Goal: Transaction & Acquisition: Purchase product/service

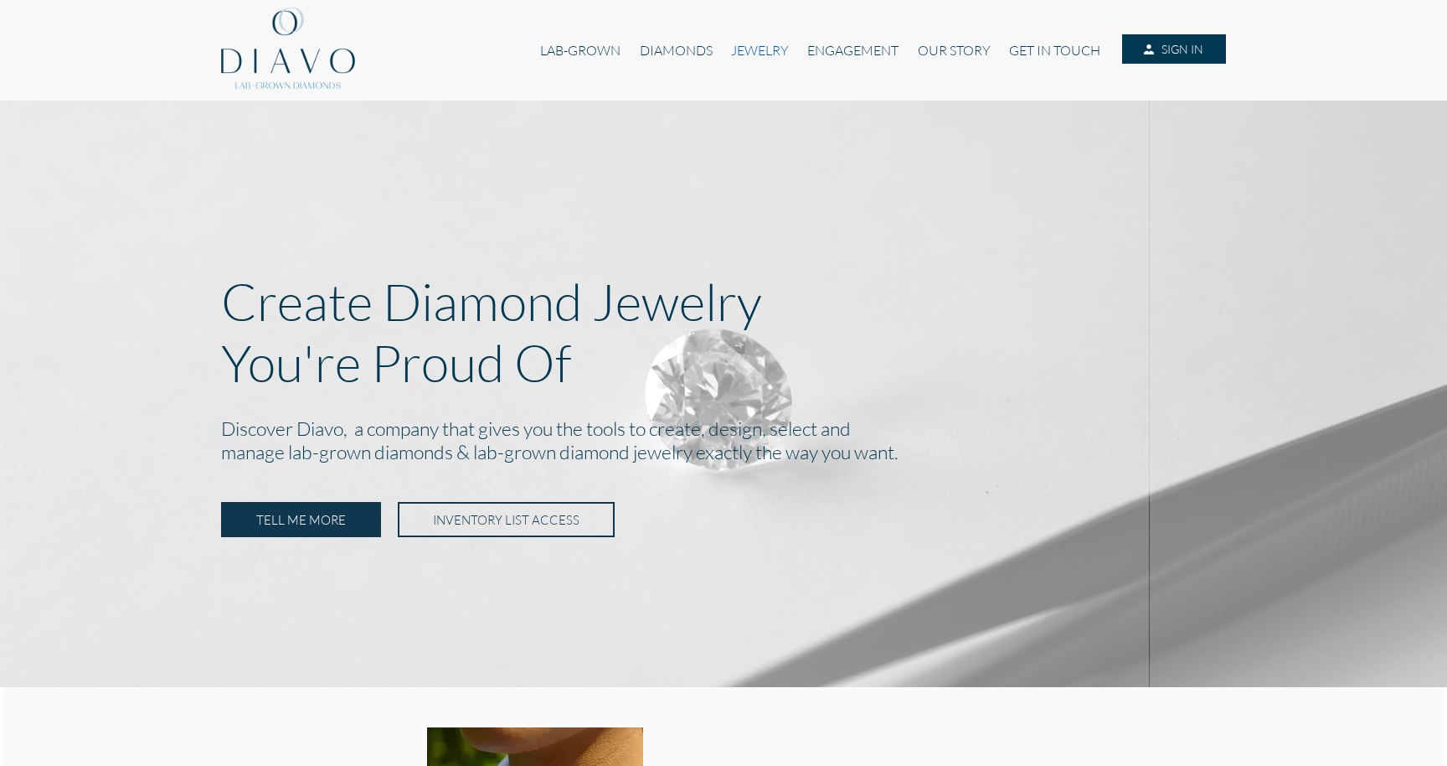
click at [755, 44] on link "JEWELRY" at bounding box center [760, 50] width 76 height 32
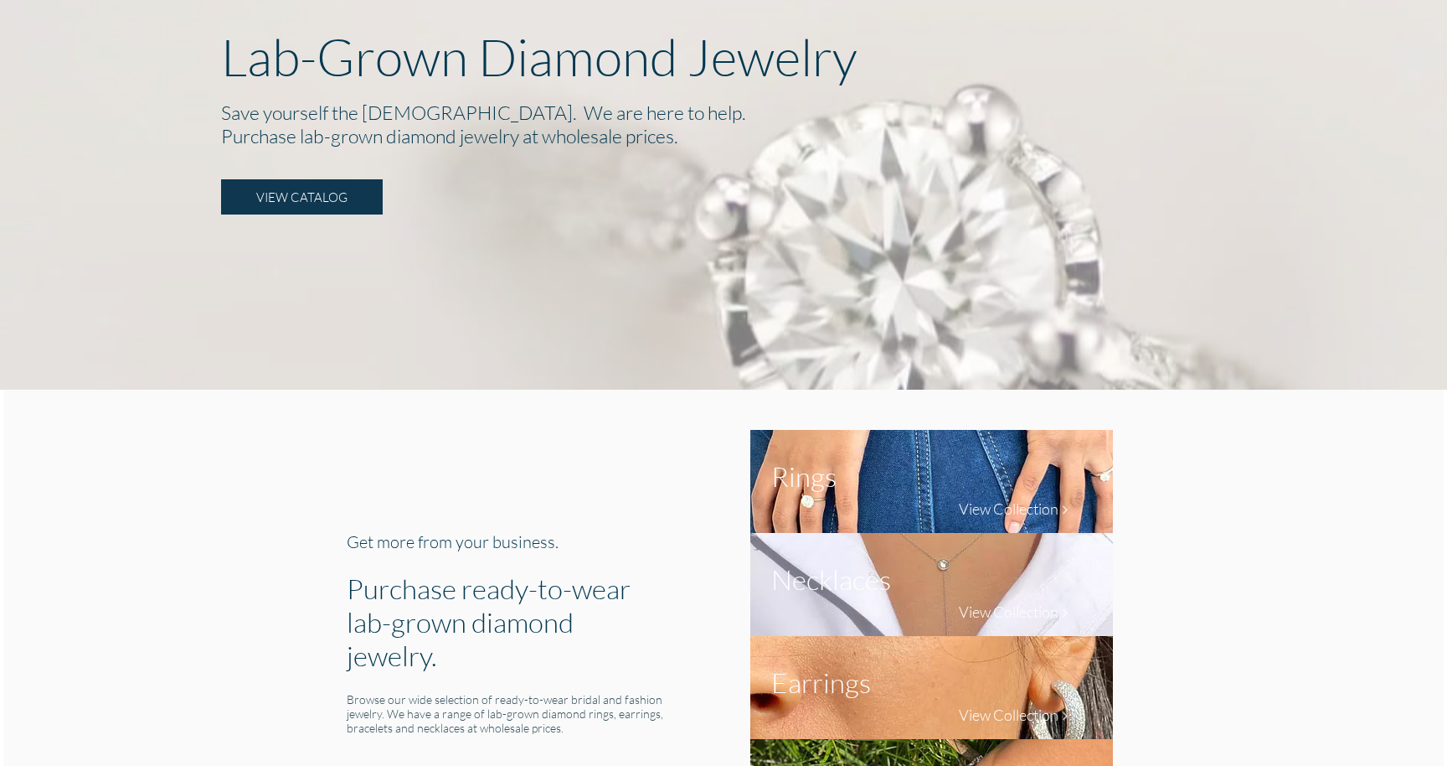
scroll to position [338, 0]
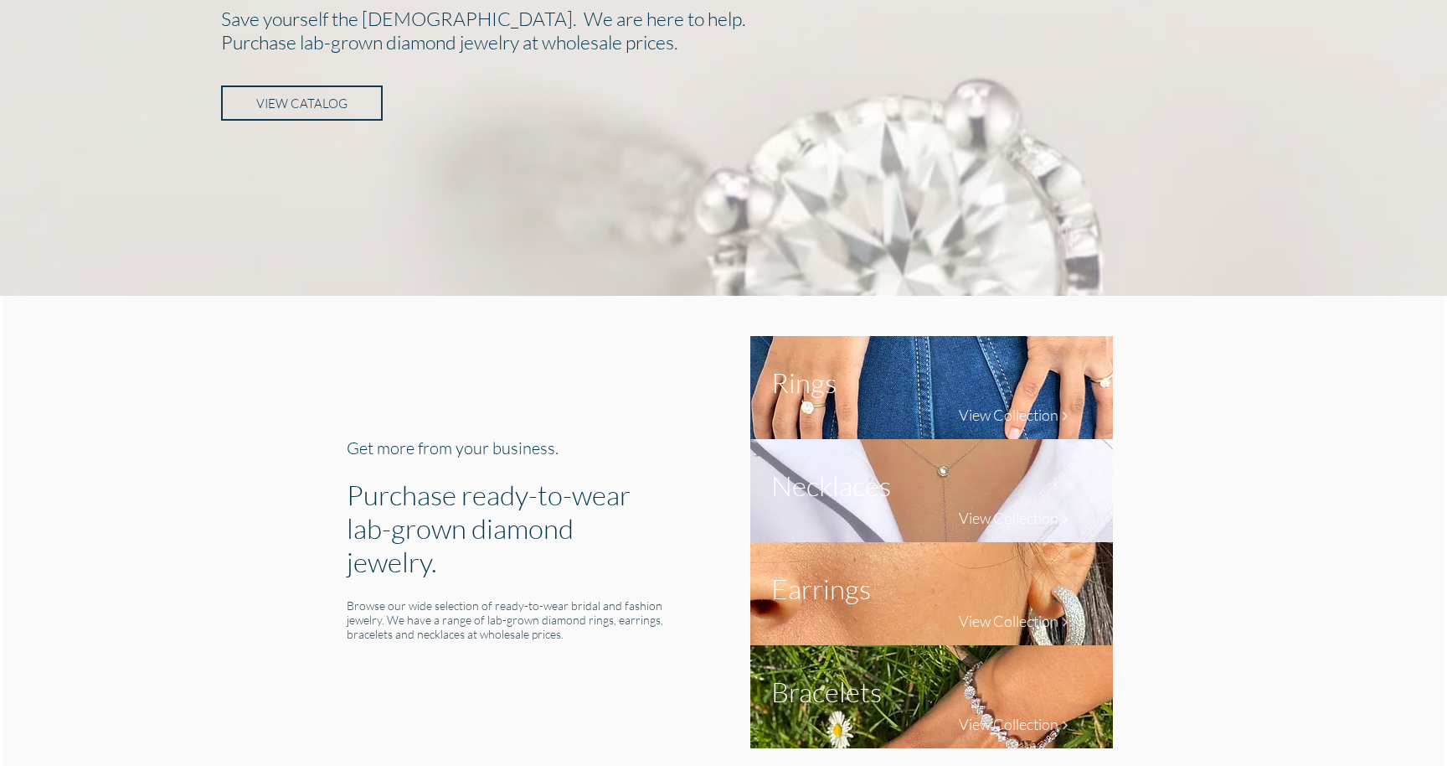
click at [317, 117] on link "VIEW CATALOG" at bounding box center [302, 102] width 162 height 35
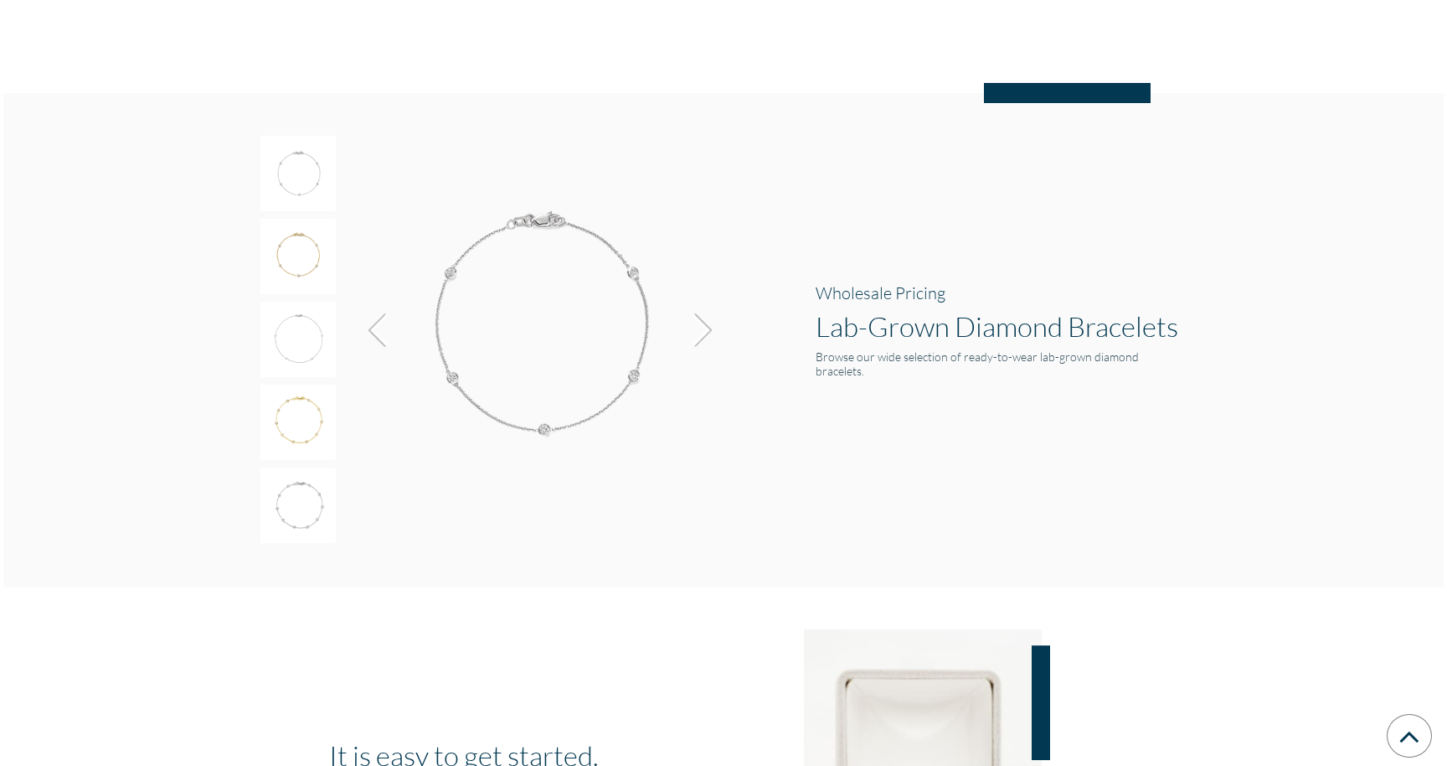
scroll to position [2655, 0]
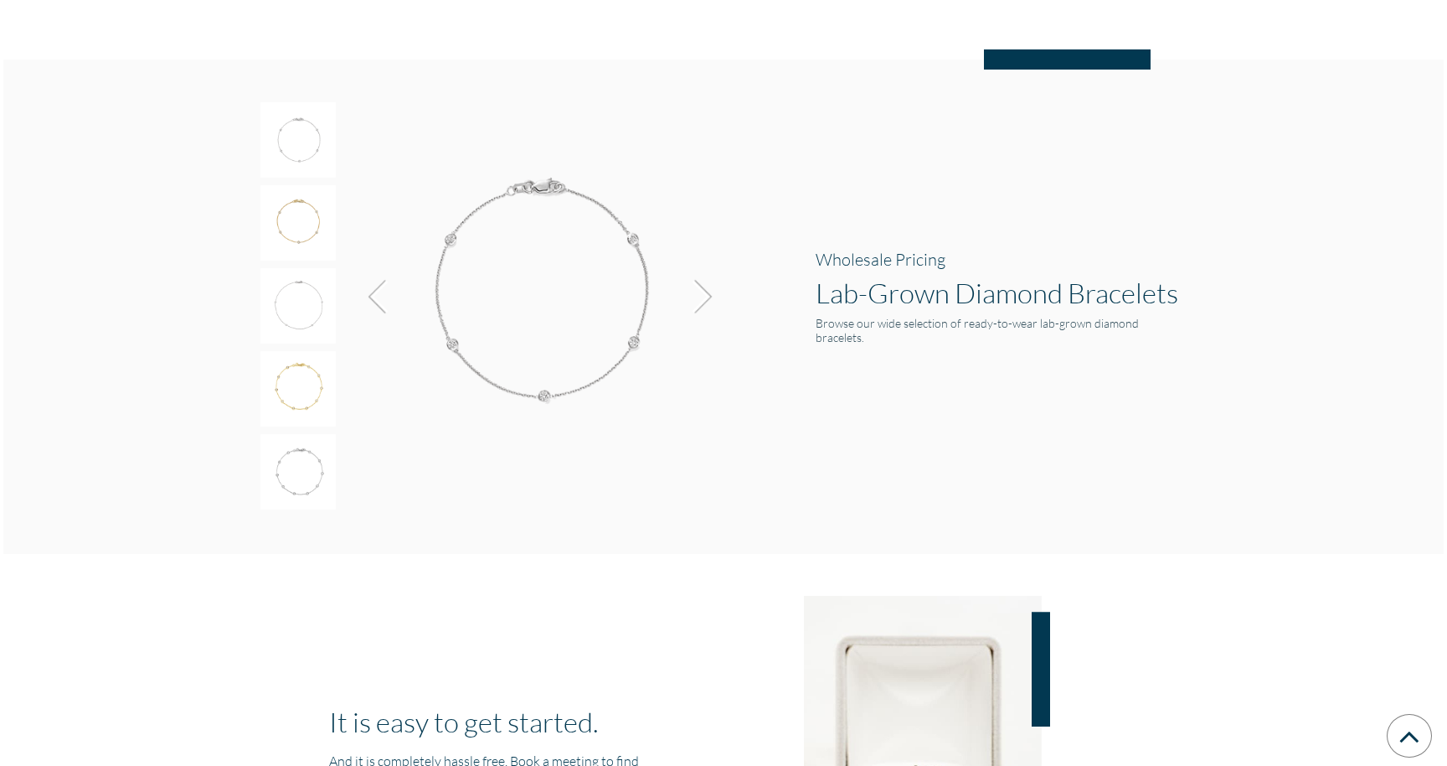
click at [299, 140] on img at bounding box center [297, 139] width 75 height 75
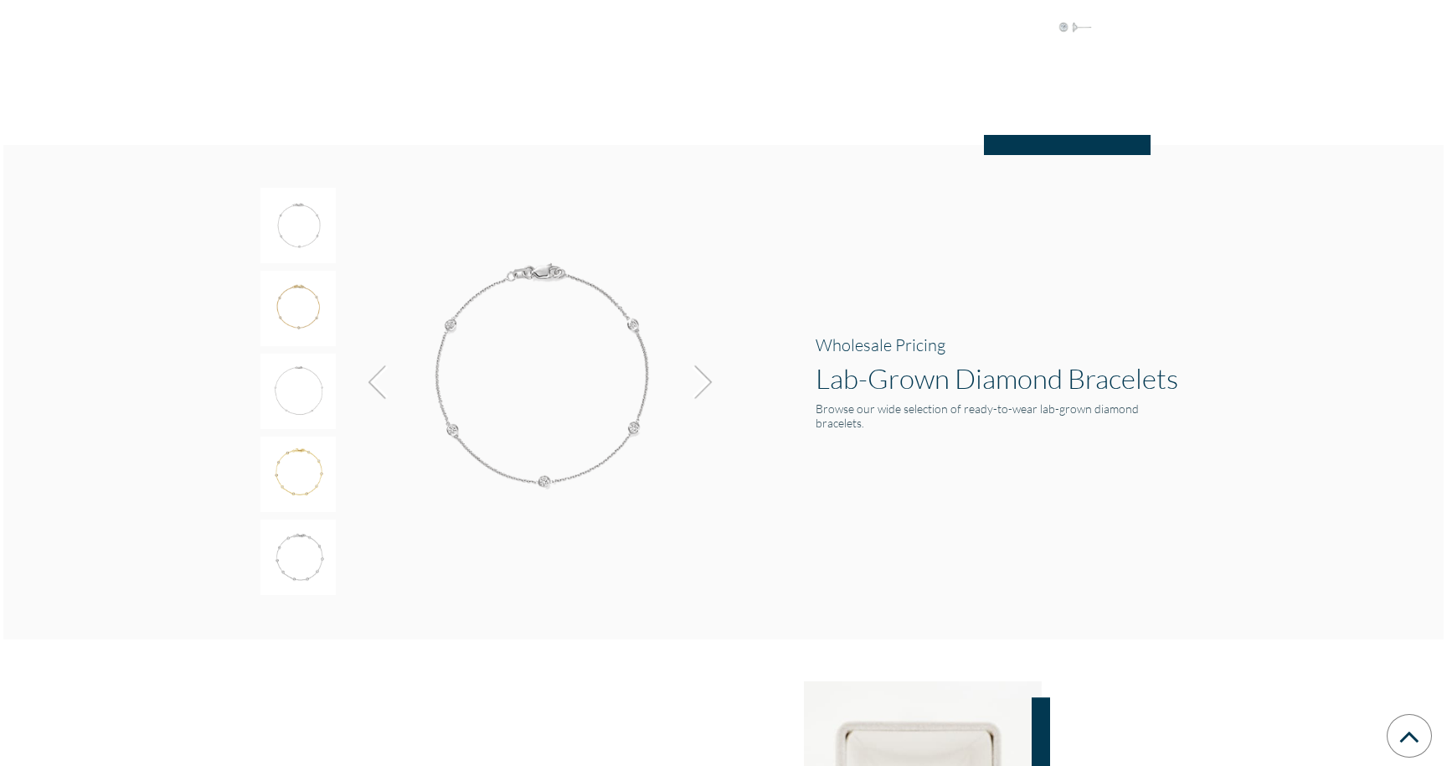
scroll to position [2531, 0]
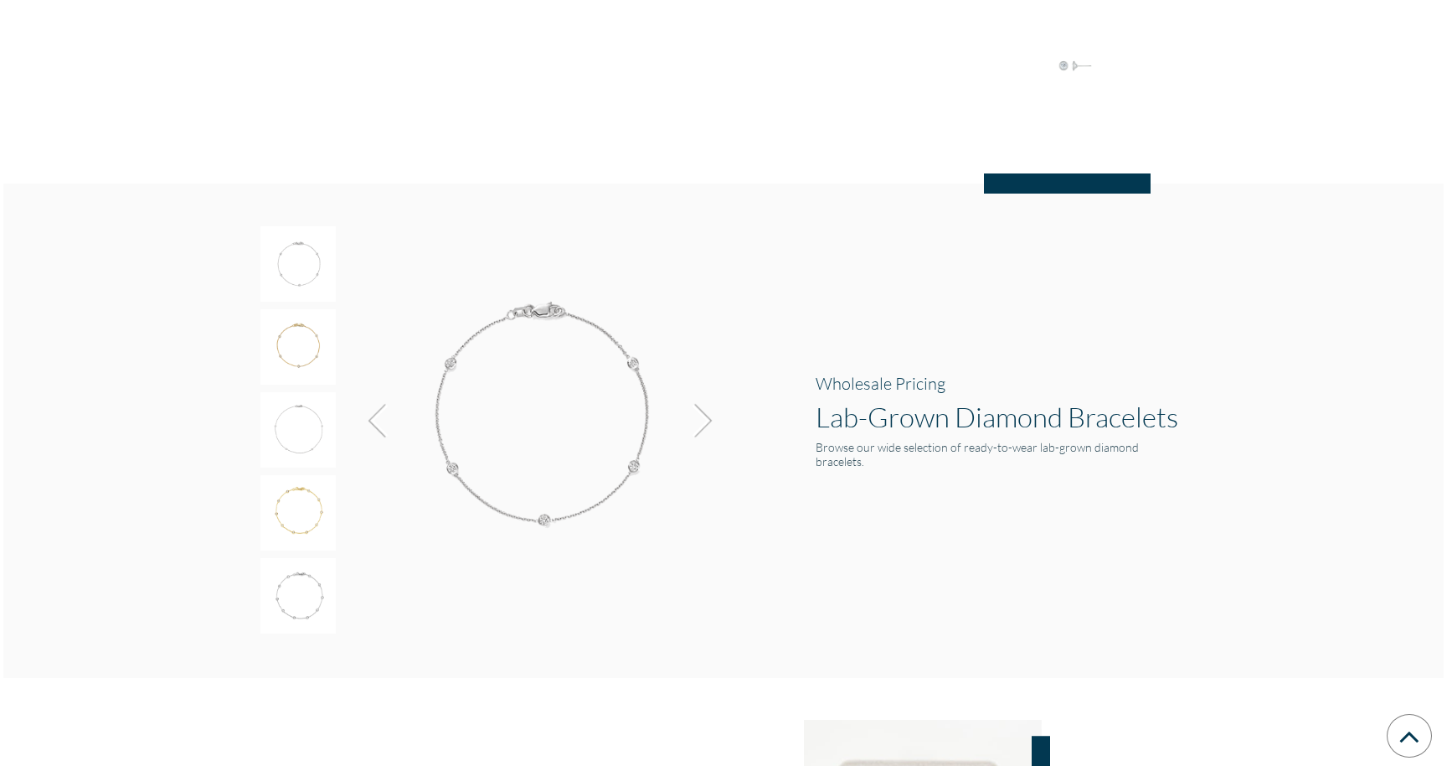
click at [375, 431] on img at bounding box center [381, 420] width 45 height 45
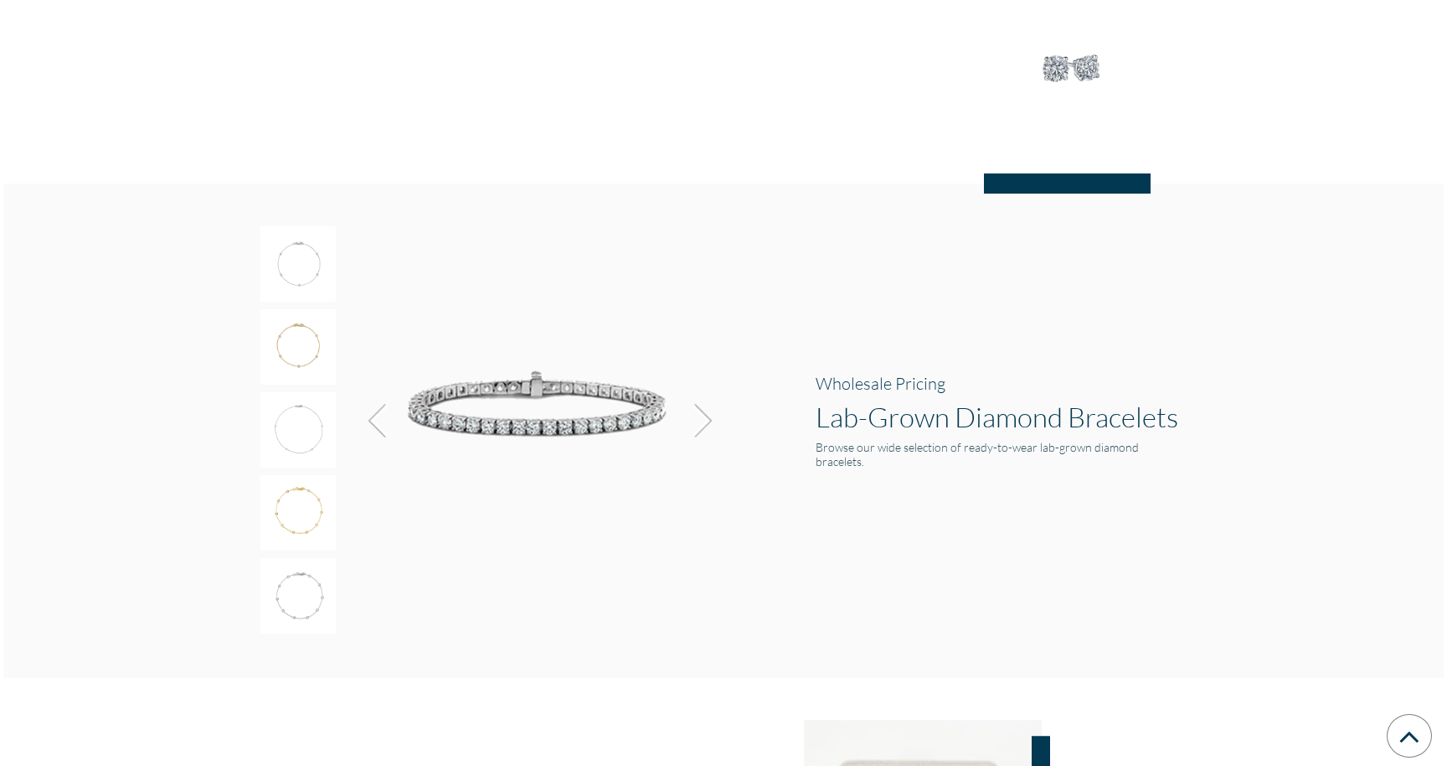
click at [529, 429] on img at bounding box center [537, 404] width 377 height 359
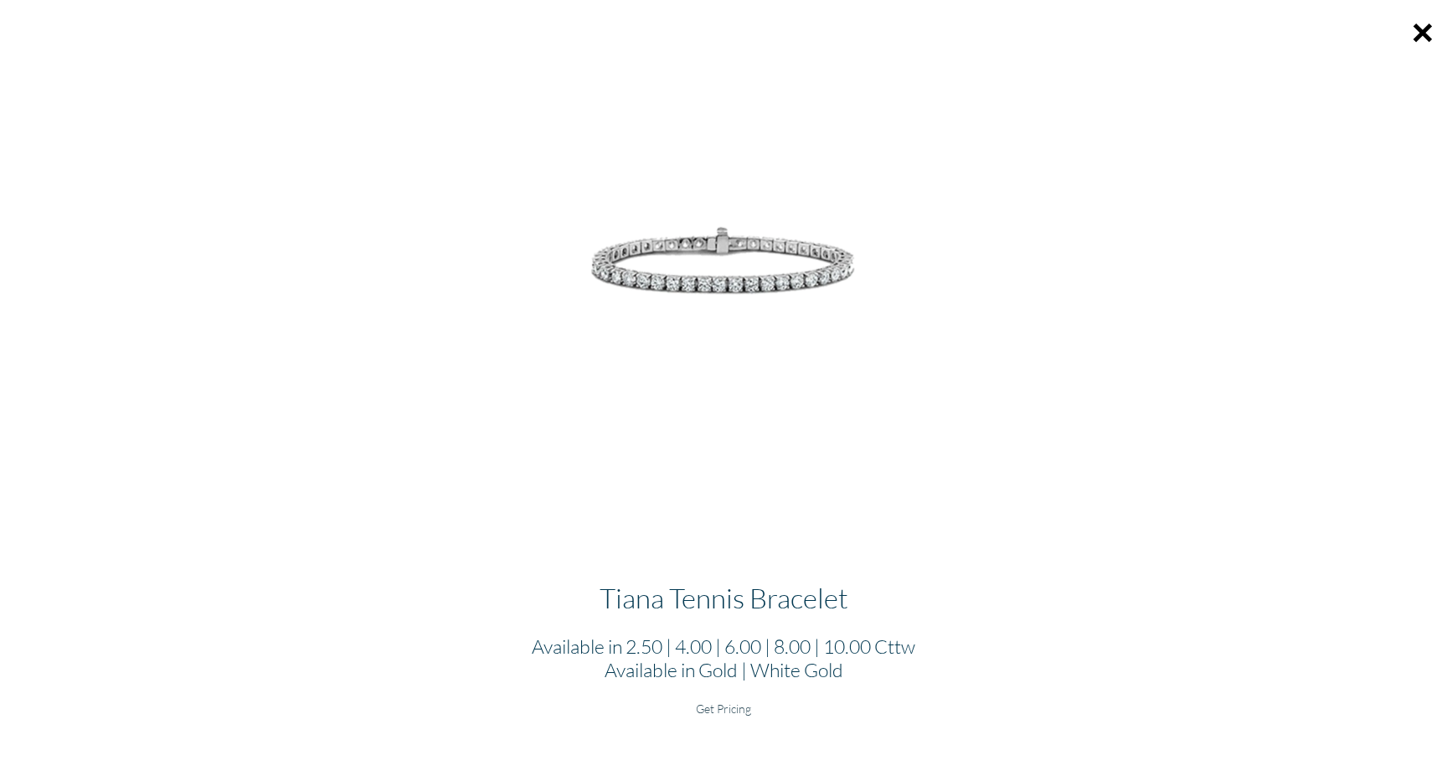
click at [729, 666] on h2 "Available in 2.50 | 4.00 | 6.00 | 8.00 | 10.00 Cttw Available in Gold | White G…" at bounding box center [723, 657] width 1421 height 47
click at [725, 704] on h6 "Get Pricing" at bounding box center [723, 708] width 1421 height 14
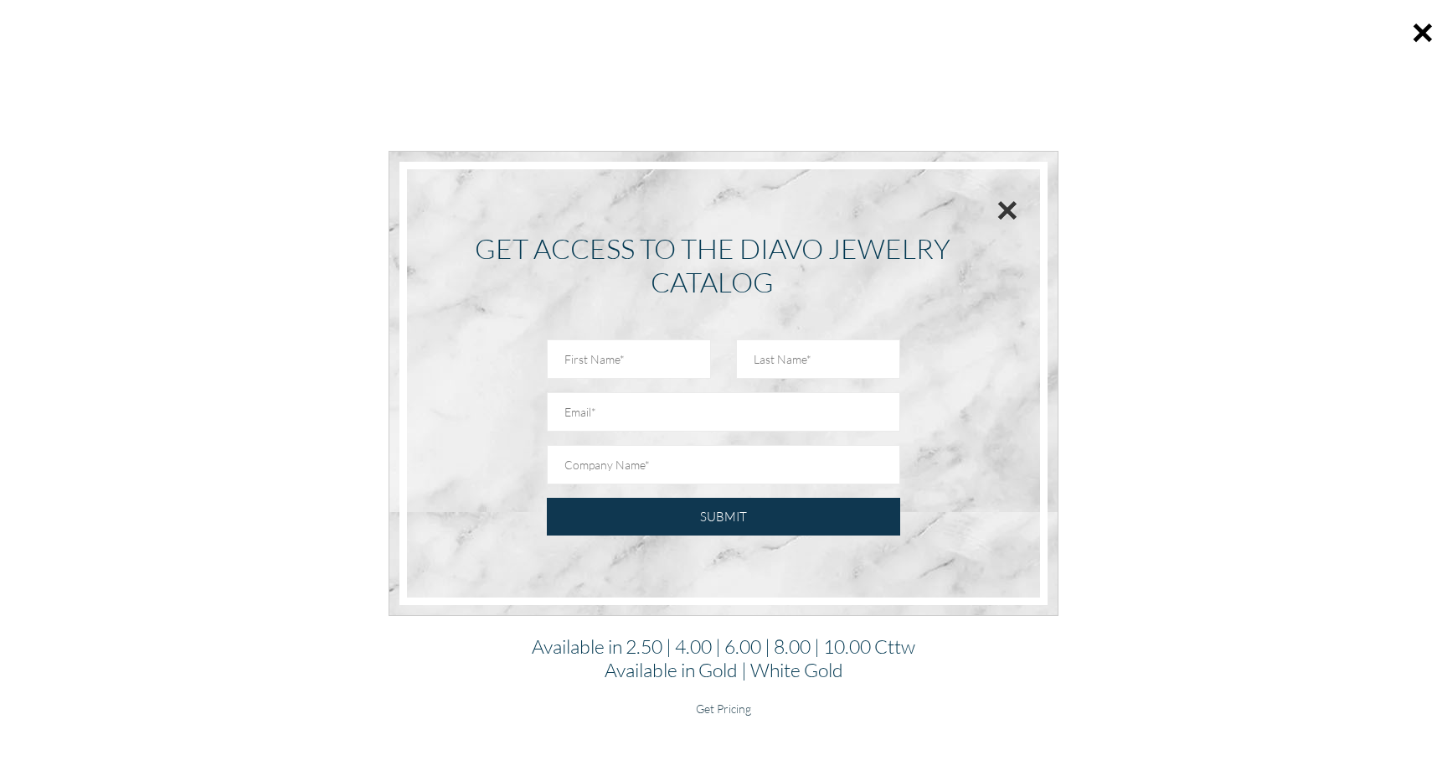
click at [1004, 205] on button "×" at bounding box center [1008, 210] width 22 height 38
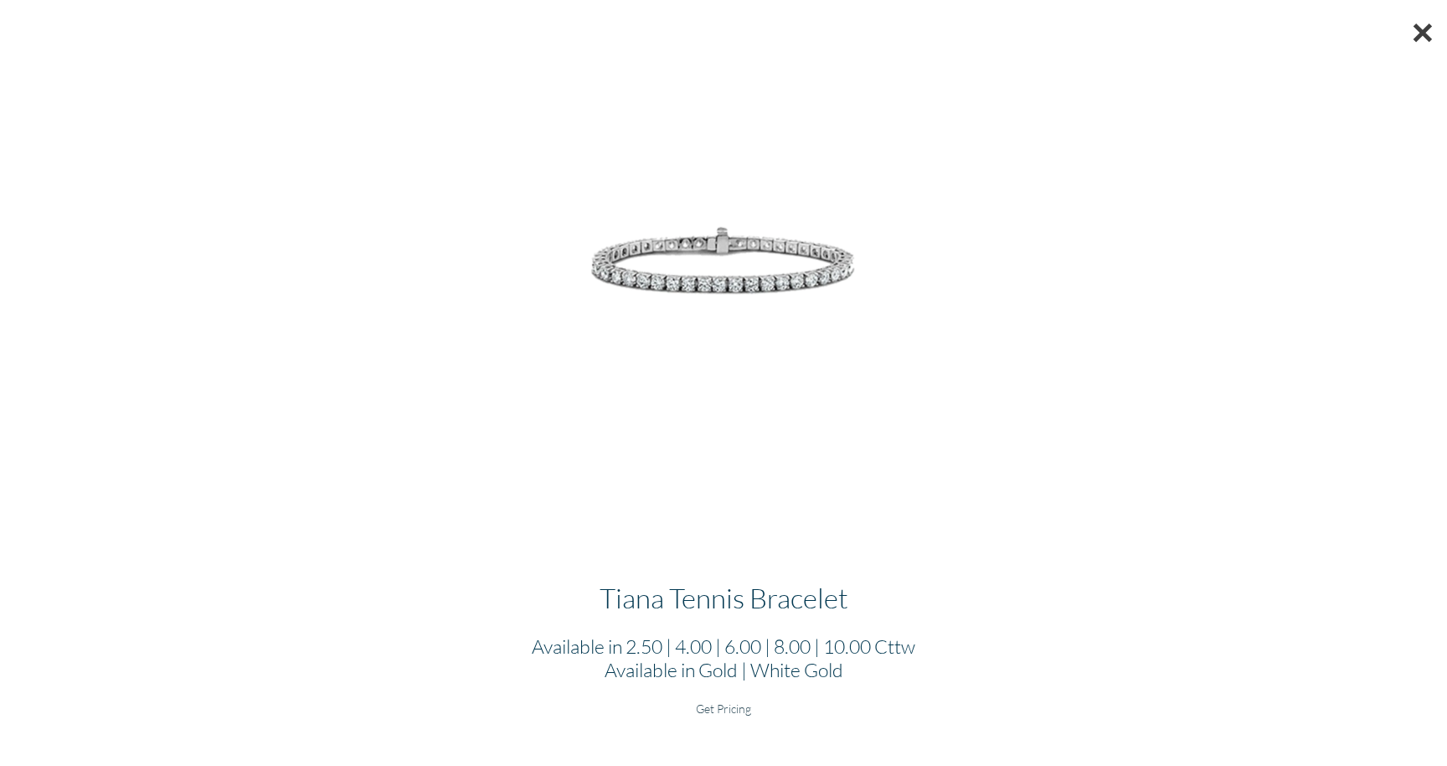
click at [1408, 34] on button "×" at bounding box center [1423, 32] width 49 height 64
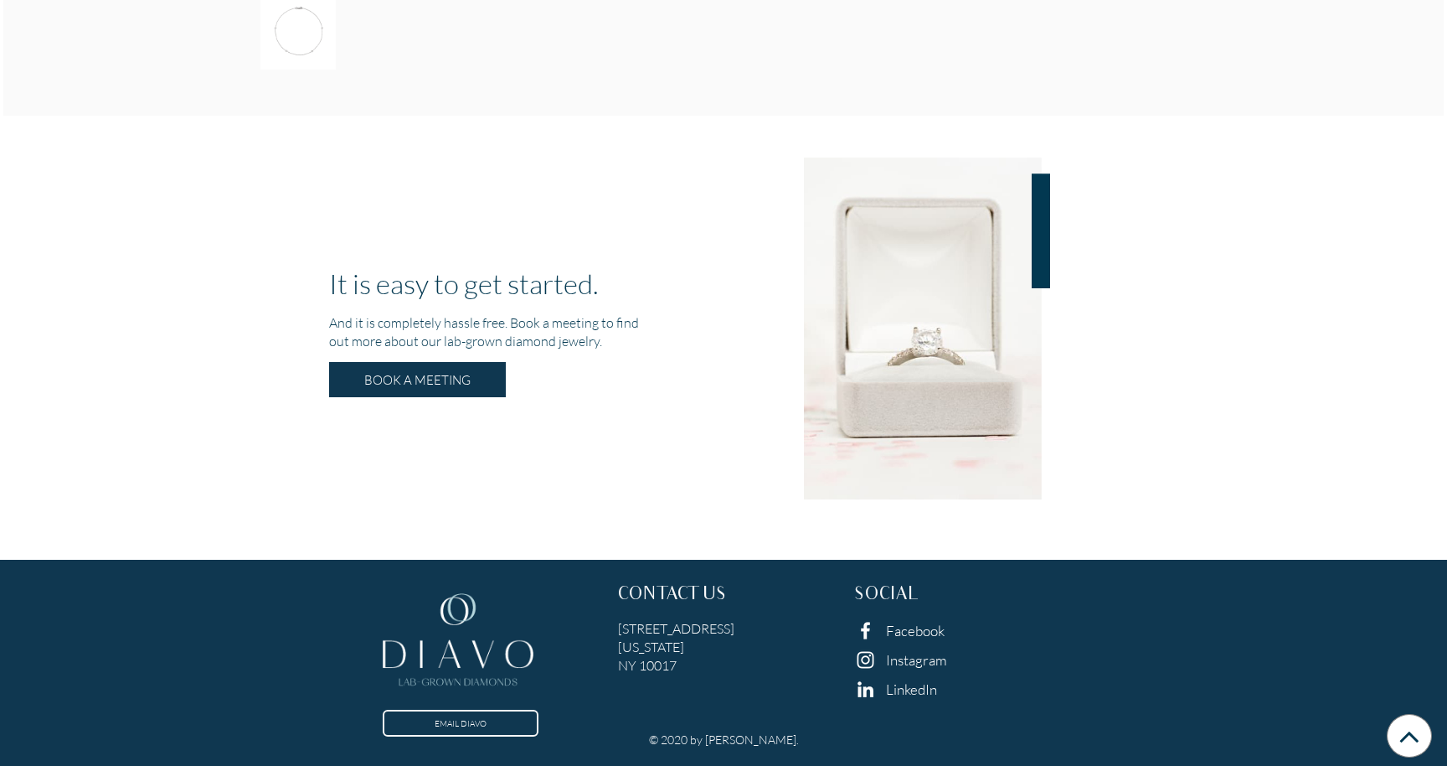
scroll to position [3093, 0]
click at [1148, 426] on div "It is easy to get started. And it is completely hassle free. Book a meeting to …" at bounding box center [723, 348] width 1441 height 382
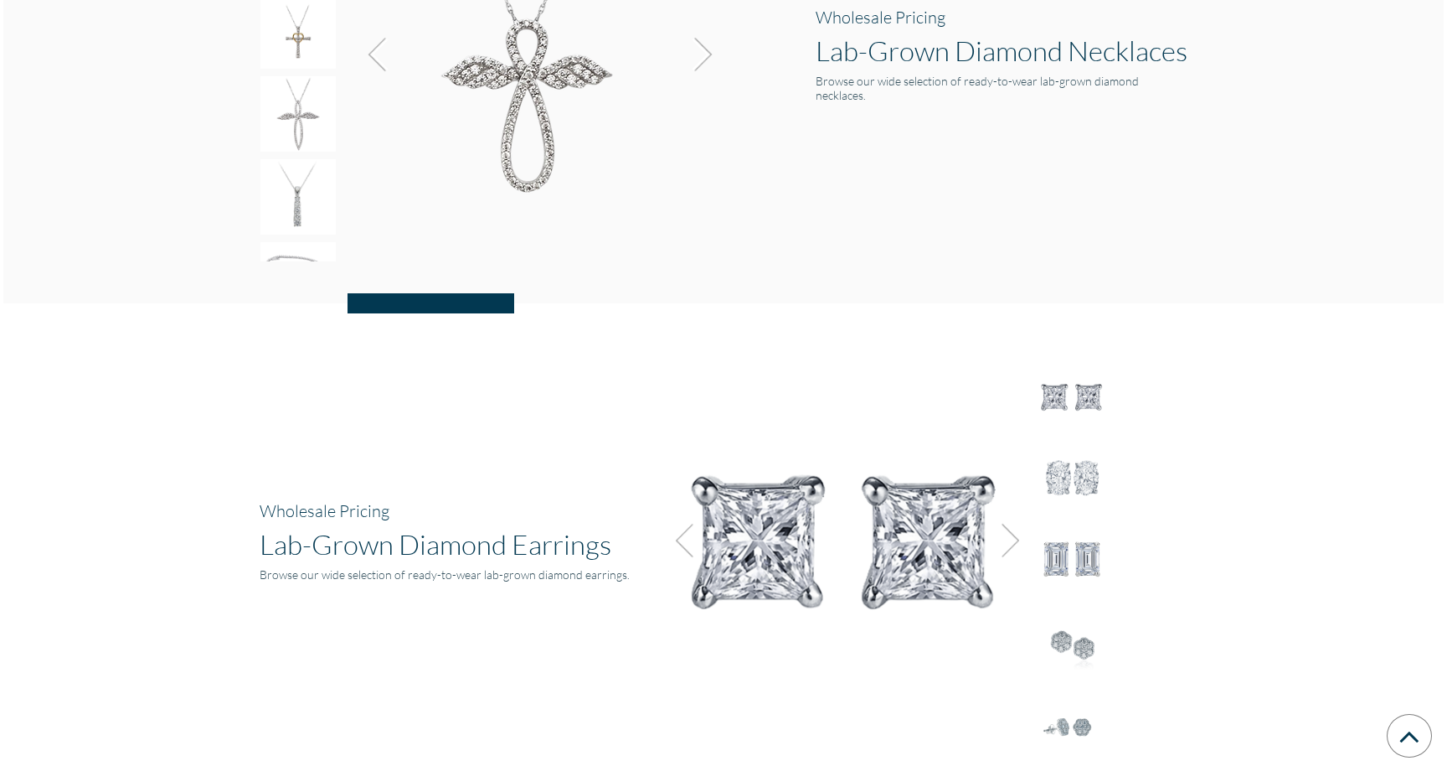
scroll to position [1885, 0]
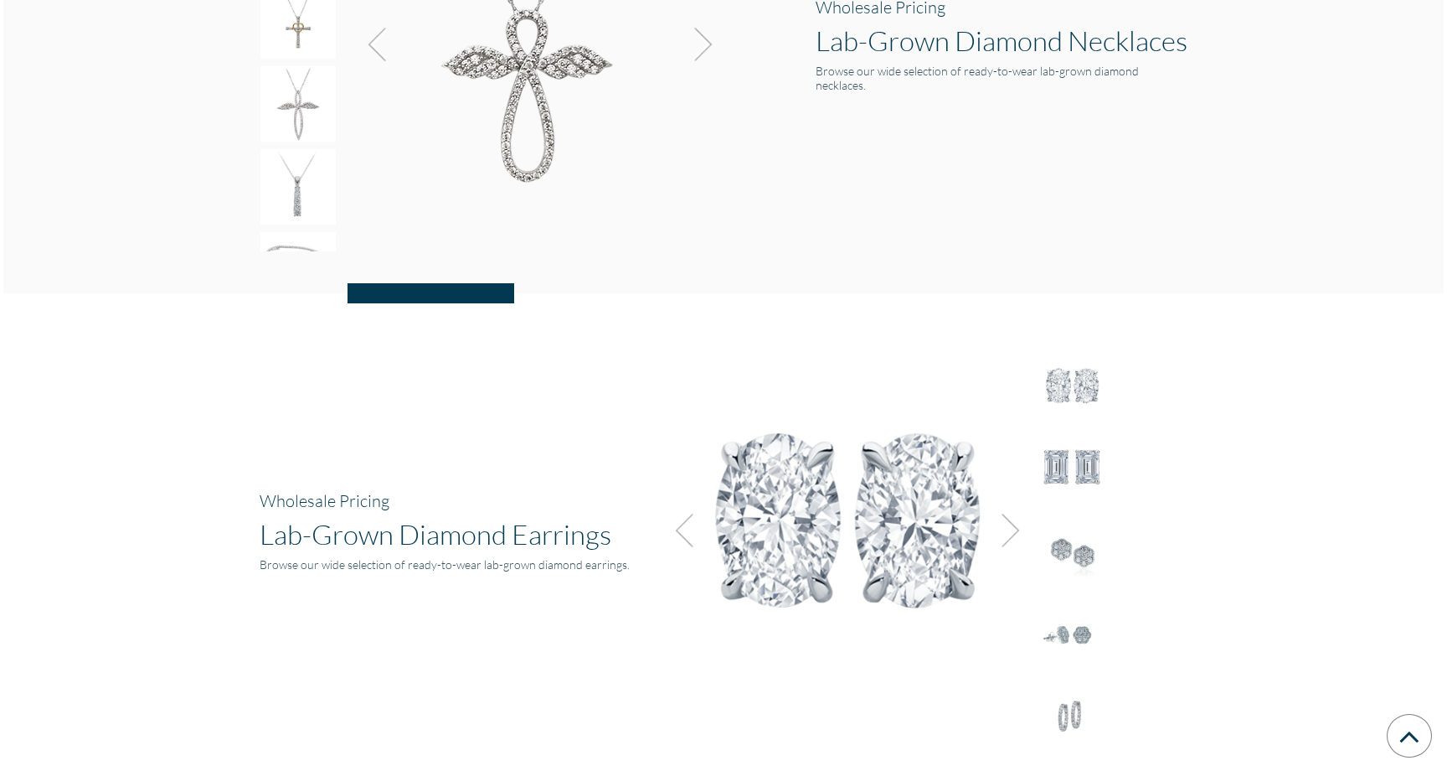
click at [1225, 347] on div "Wholesale Pricing Lab-Grown Diamond Earrings Browse our wide selection of ready…" at bounding box center [723, 540] width 1441 height 494
click at [1018, 528] on img at bounding box center [1005, 530] width 45 height 45
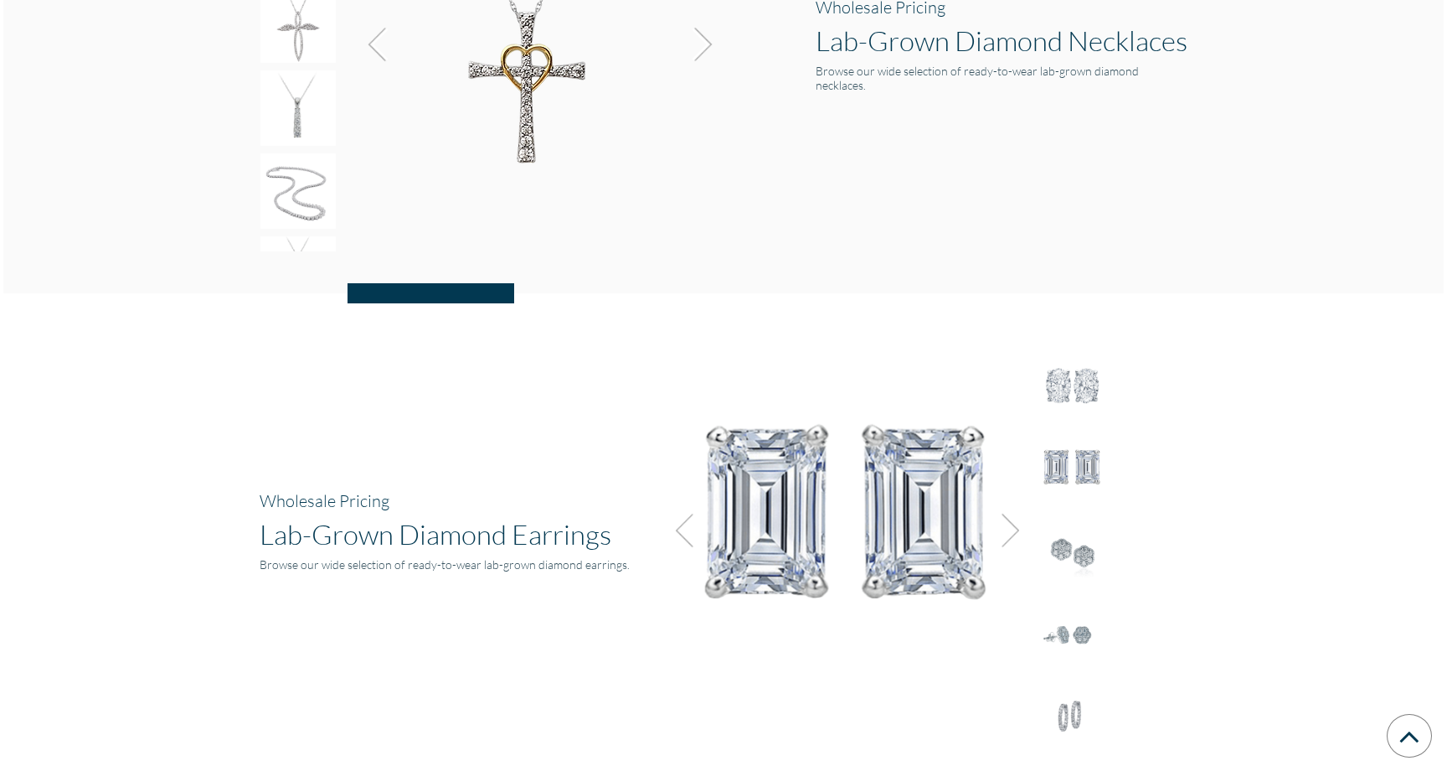
click at [1018, 528] on img at bounding box center [1005, 530] width 45 height 45
